Goal: Transaction & Acquisition: Purchase product/service

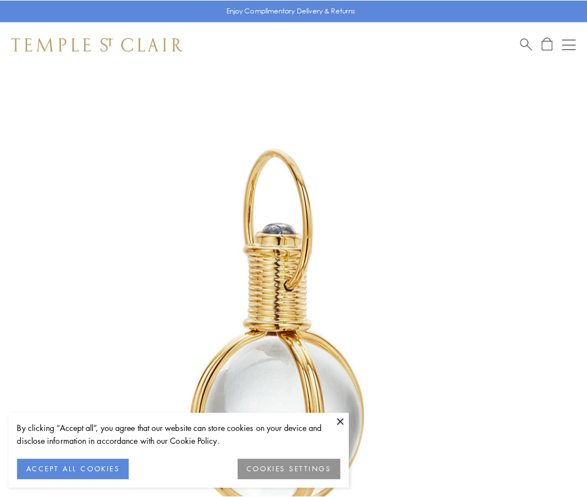
scroll to position [292, 0]
